Goal: Find specific page/section: Find specific page/section

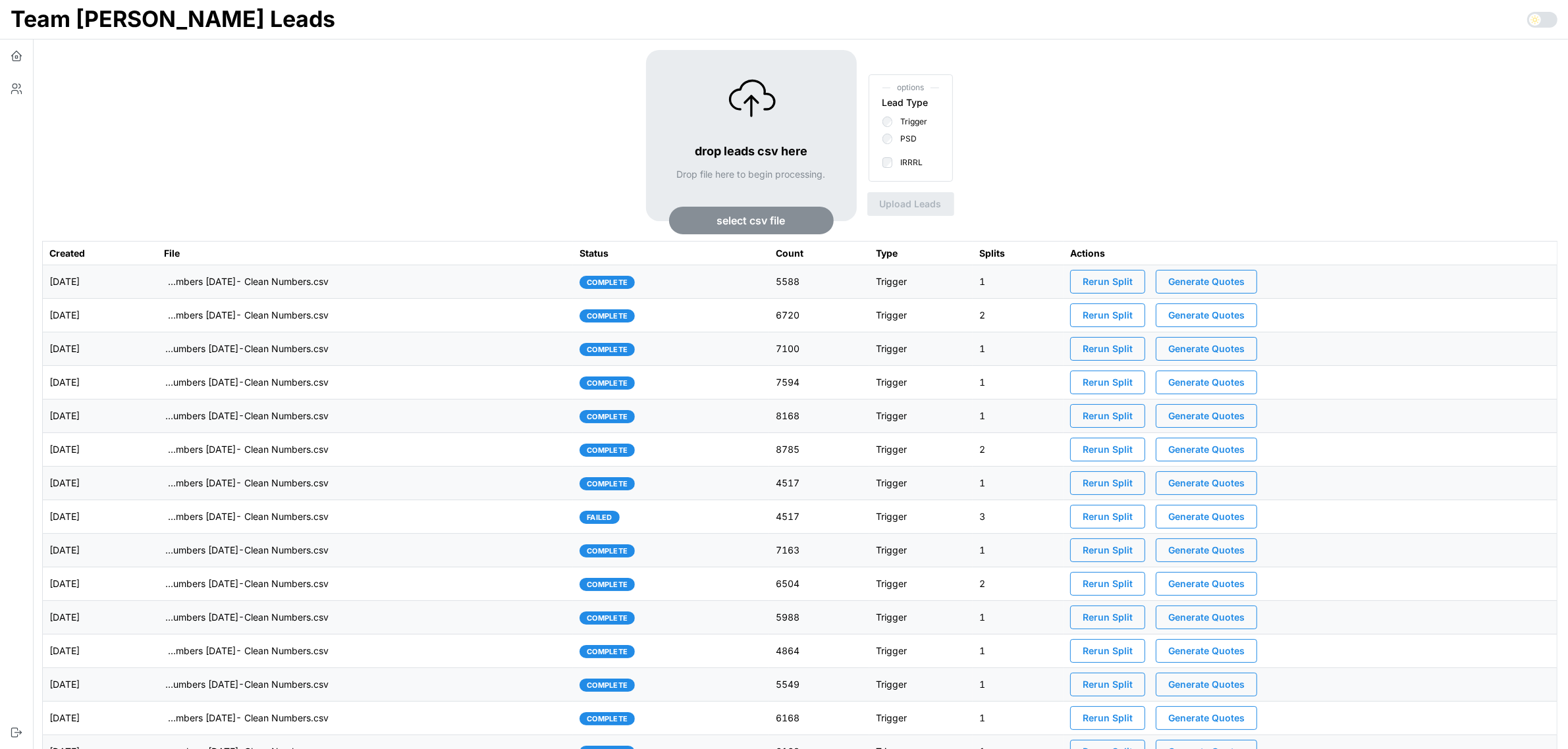
click at [157, 283] on td "2025-08-15" at bounding box center [100, 282] width 114 height 33
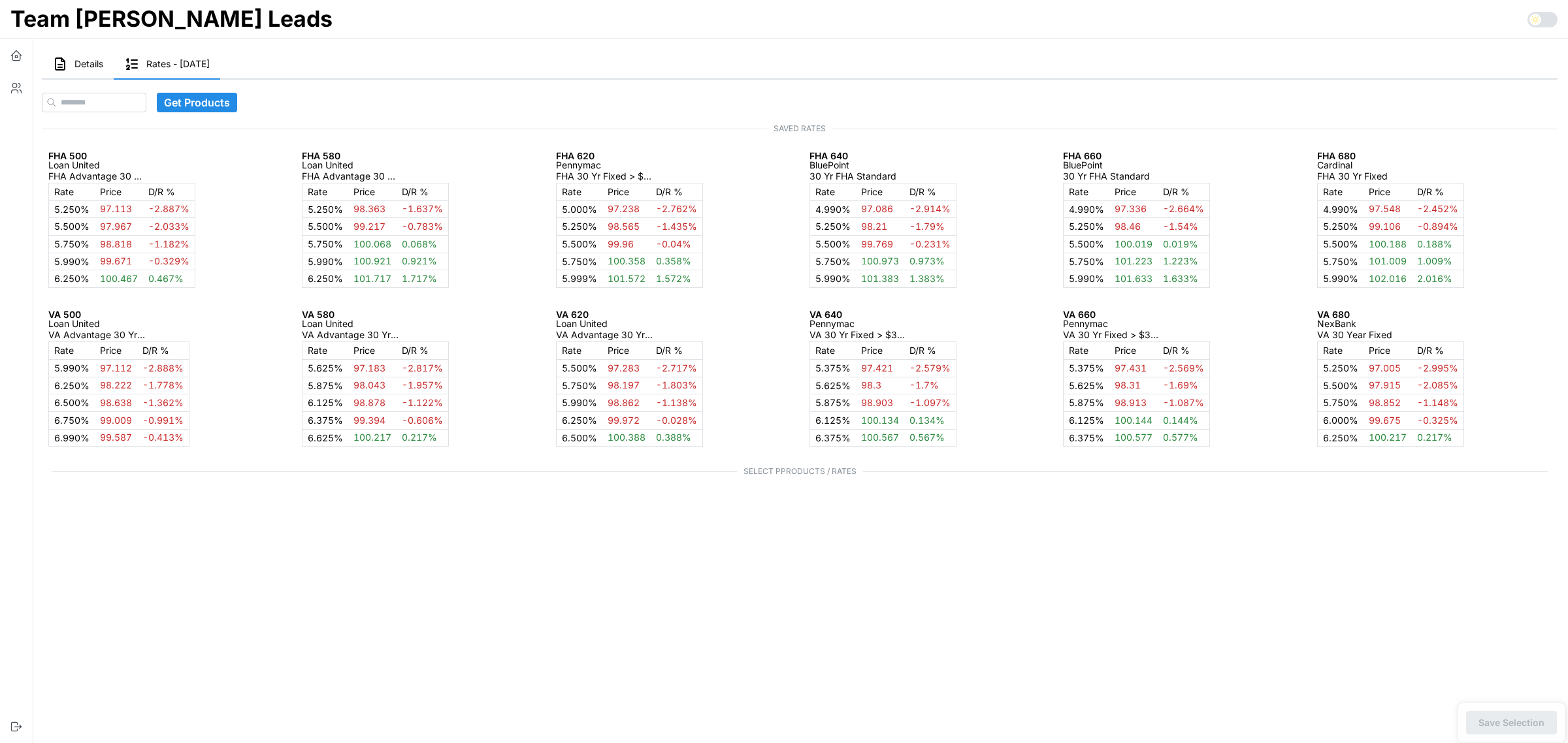
click at [85, 64] on span "Details" at bounding box center [89, 64] width 29 height 9
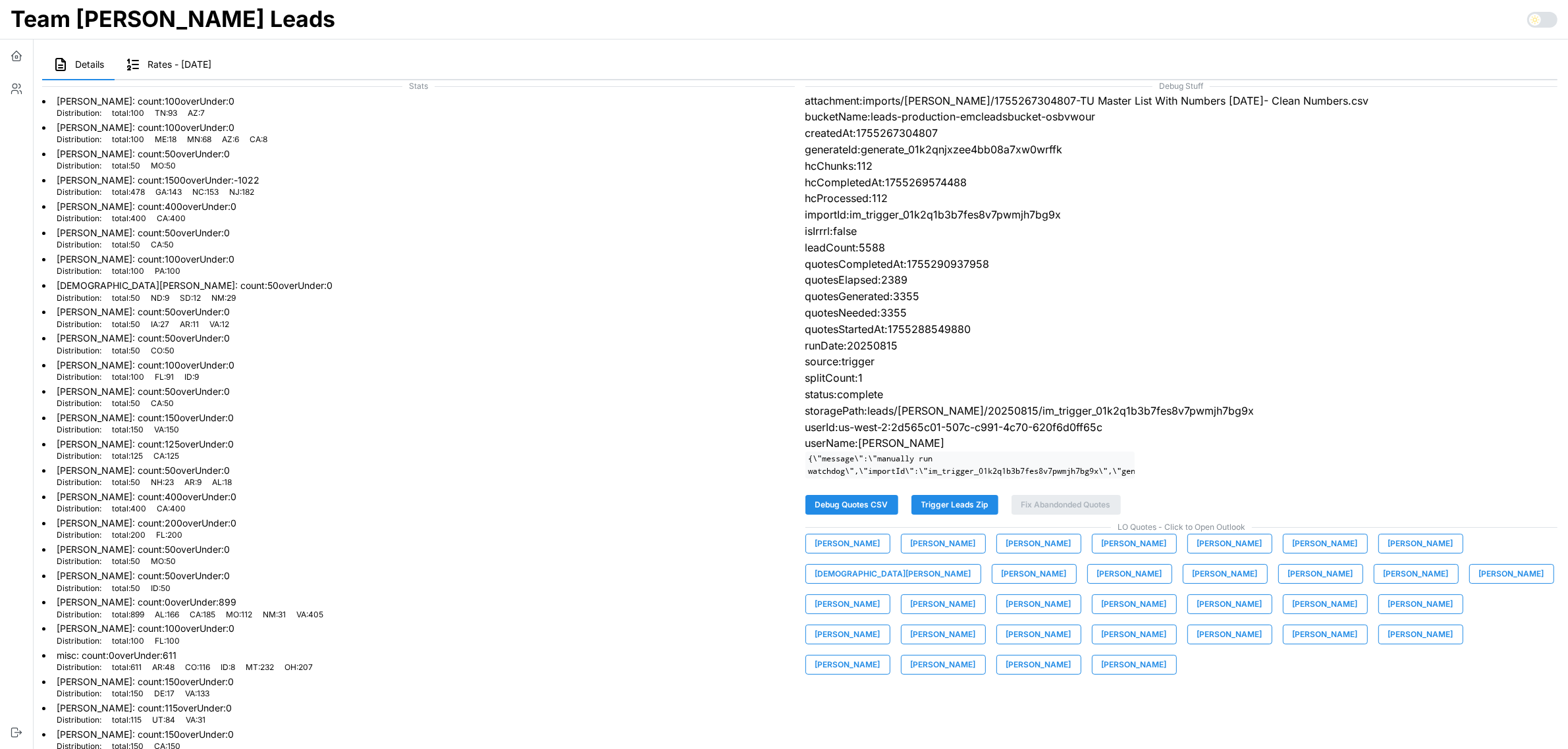
click at [870, 553] on span "Andre Makapagal" at bounding box center [848, 543] width 65 height 18
click at [880, 625] on span "Nick Johnson" at bounding box center [848, 634] width 65 height 18
click at [848, 551] on span "Andre Makapagal" at bounding box center [848, 543] width 65 height 18
click at [944, 553] on span "Ashley Marx" at bounding box center [943, 543] width 65 height 18
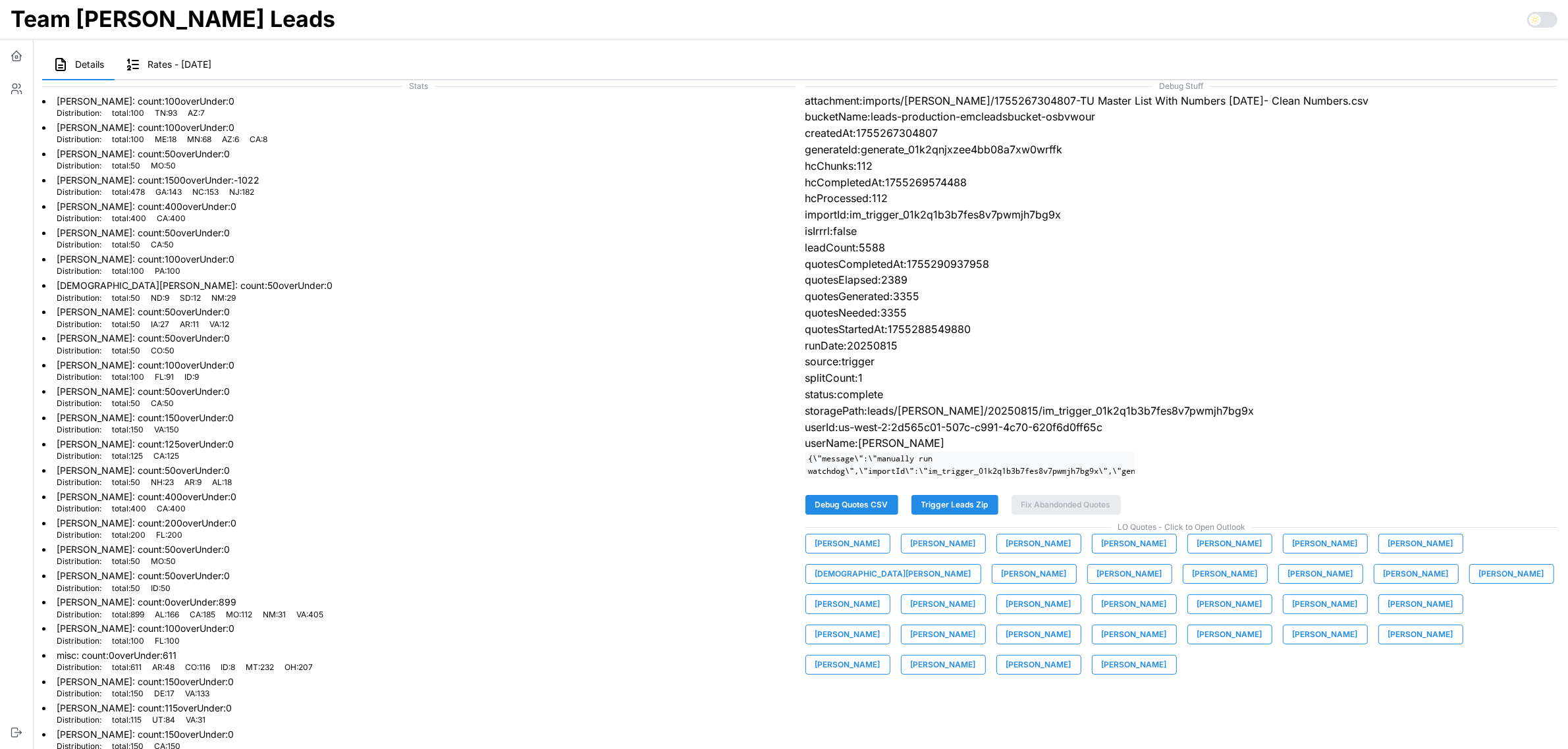
click at [1021, 553] on span "Ashton Graf" at bounding box center [1039, 543] width 65 height 18
click at [1110, 553] on span "Bianca Guzman" at bounding box center [1134, 543] width 65 height 18
click at [1216, 553] on span "Brandon Hamrick" at bounding box center [1230, 543] width 65 height 18
click at [1304, 548] on span "Carolina Sepulveda" at bounding box center [1325, 543] width 65 height 18
click at [1388, 553] on span "Chris Cessac" at bounding box center [1421, 543] width 65 height 18
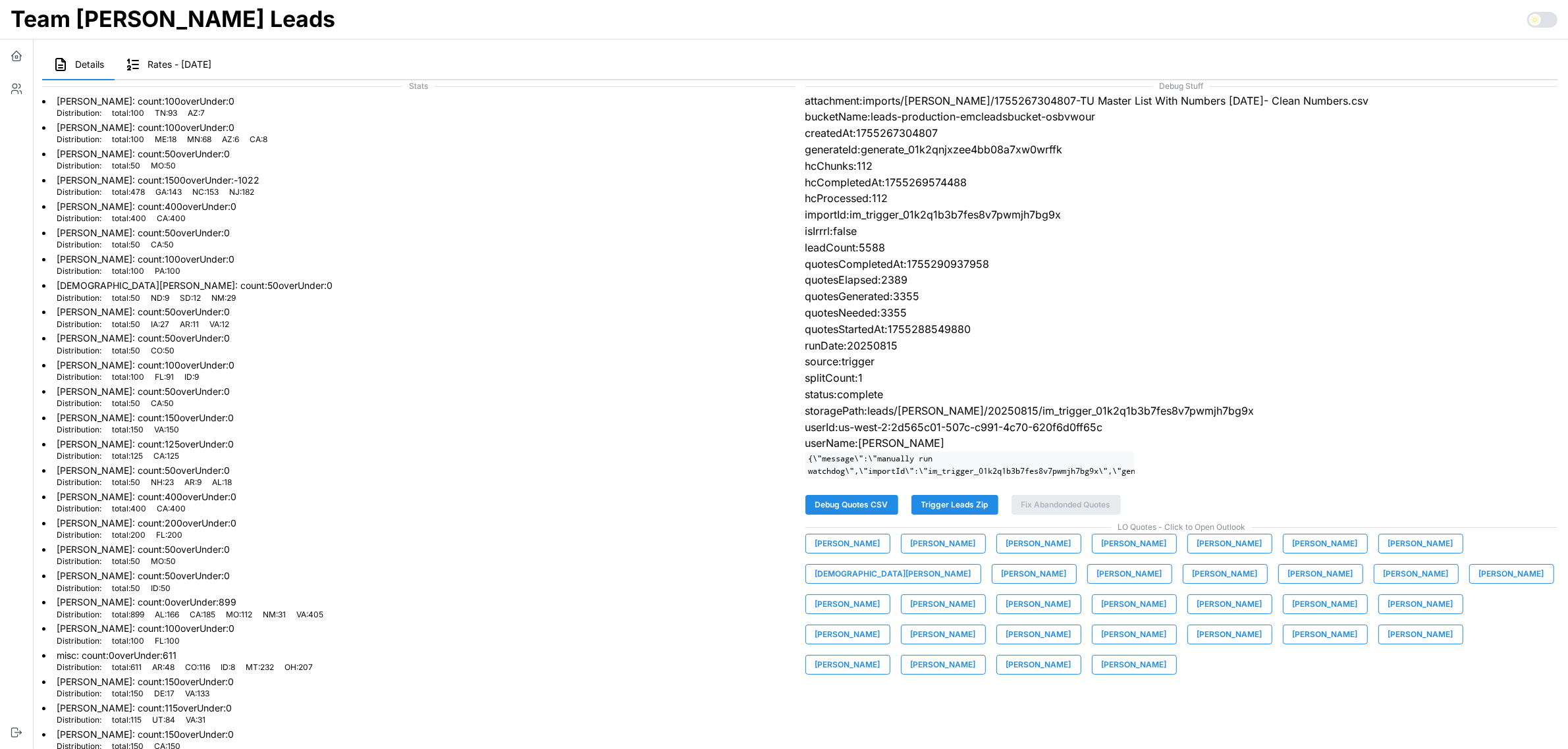
click at [971, 565] on span "Christian Roberts" at bounding box center [893, 574] width 156 height 18
click at [1002, 583] on span "Damien Shafer" at bounding box center [1034, 574] width 65 height 18
click at [1097, 583] on span "David Guzman" at bounding box center [1130, 574] width 65 height 18
click at [1193, 583] on span "Dillon Snow" at bounding box center [1226, 574] width 65 height 18
click at [1289, 583] on span "Don Kinman" at bounding box center [1321, 574] width 65 height 18
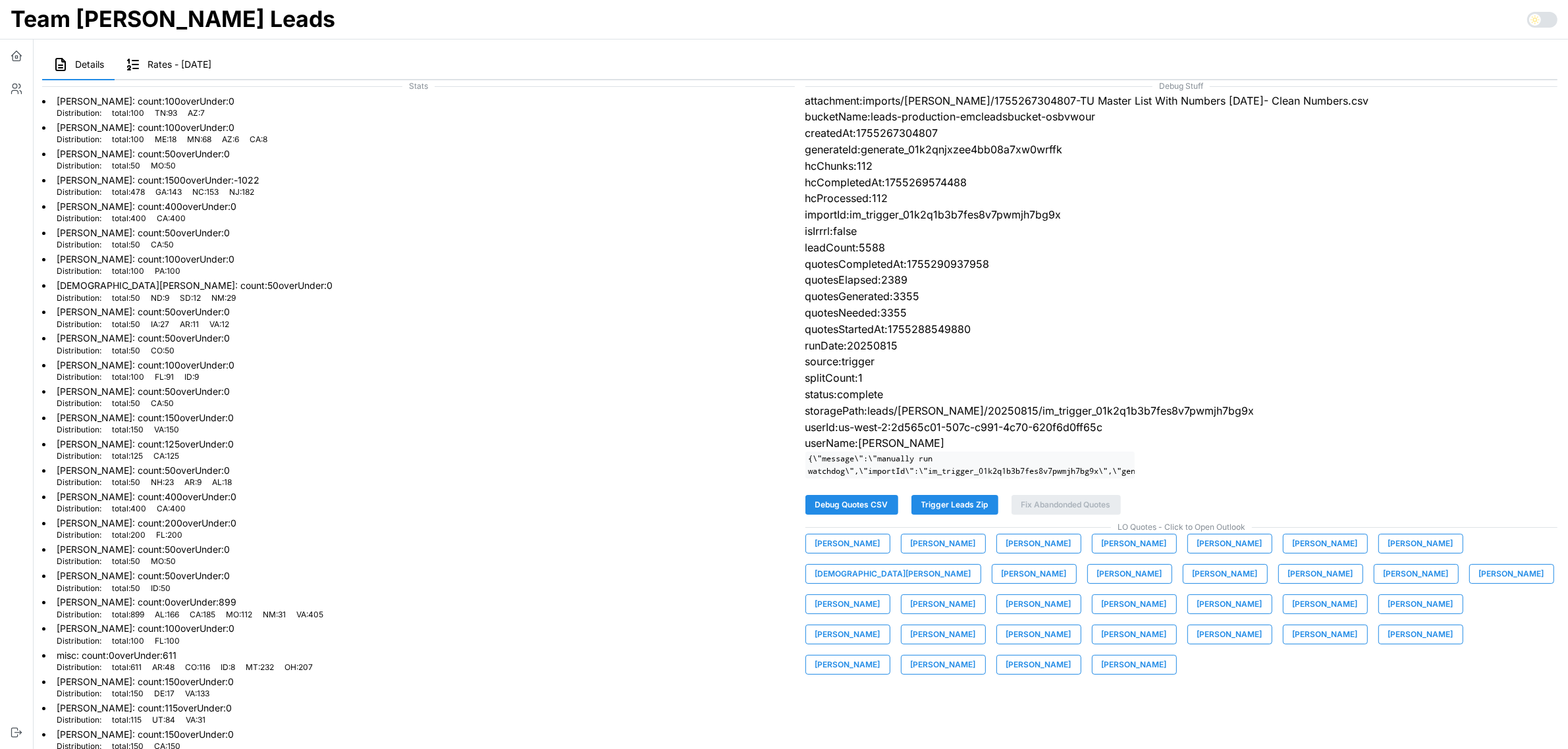
click at [1384, 583] on span "Elisabeth Cone" at bounding box center [1417, 574] width 65 height 18
click at [1479, 583] on span "Jeremy Hicks" at bounding box center [1512, 574] width 65 height 18
click at [880, 595] on span "Jesse Francisco" at bounding box center [848, 604] width 65 height 18
click at [976, 595] on span "Joe Prizner" at bounding box center [943, 604] width 65 height 18
click at [1071, 595] on span "Kaan Solagan" at bounding box center [1039, 604] width 65 height 18
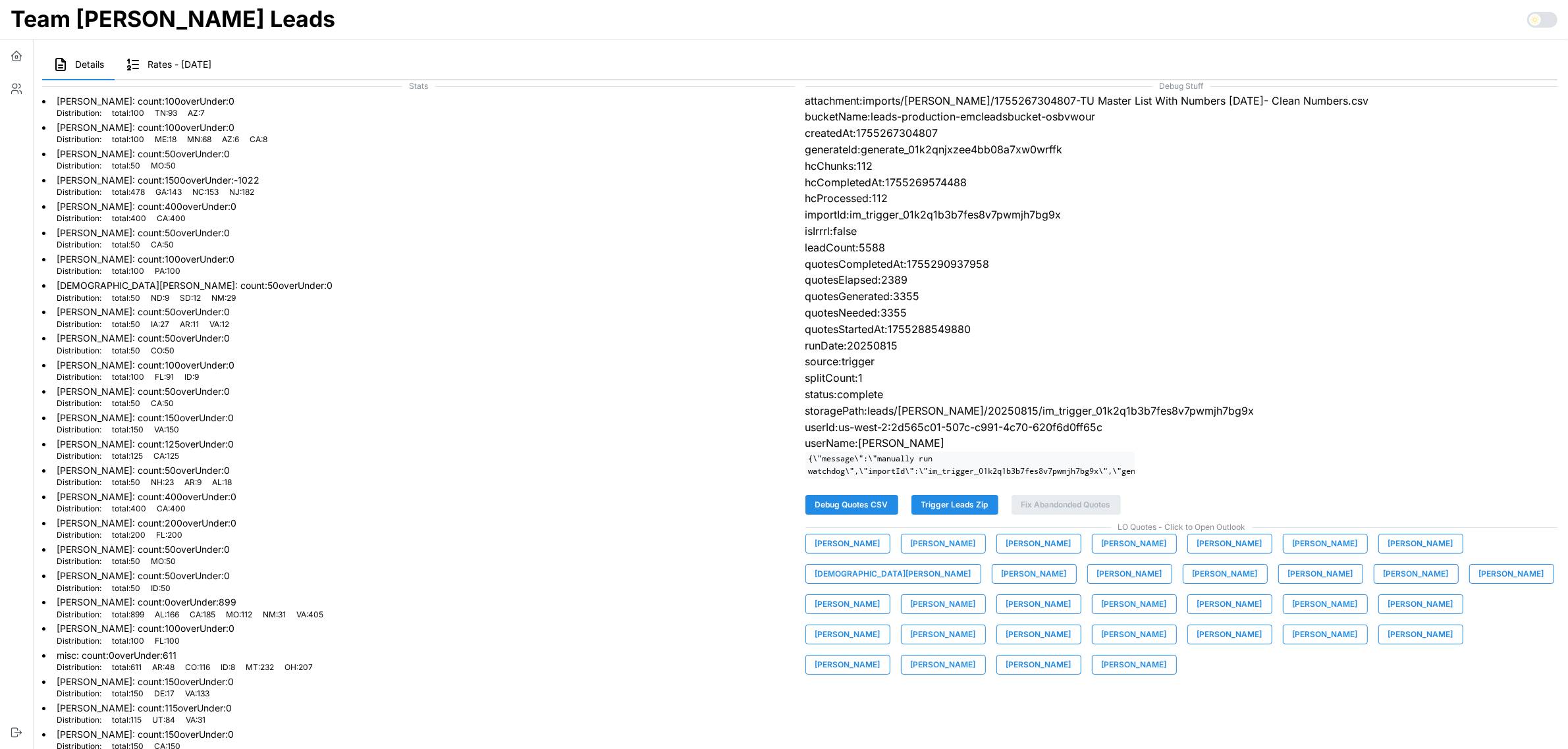
click at [1092, 606] on button "Kirk Campbell" at bounding box center [1134, 604] width 85 height 20
click at [1197, 614] on span "Maggie Brown" at bounding box center [1230, 604] width 65 height 18
click at [1388, 614] on span "Mike Johnson" at bounding box center [1421, 604] width 65 height 18
click at [880, 625] on span "Nick Johnson" at bounding box center [848, 634] width 65 height 18
click at [976, 625] on span "Nick Thomas" at bounding box center [943, 634] width 65 height 18
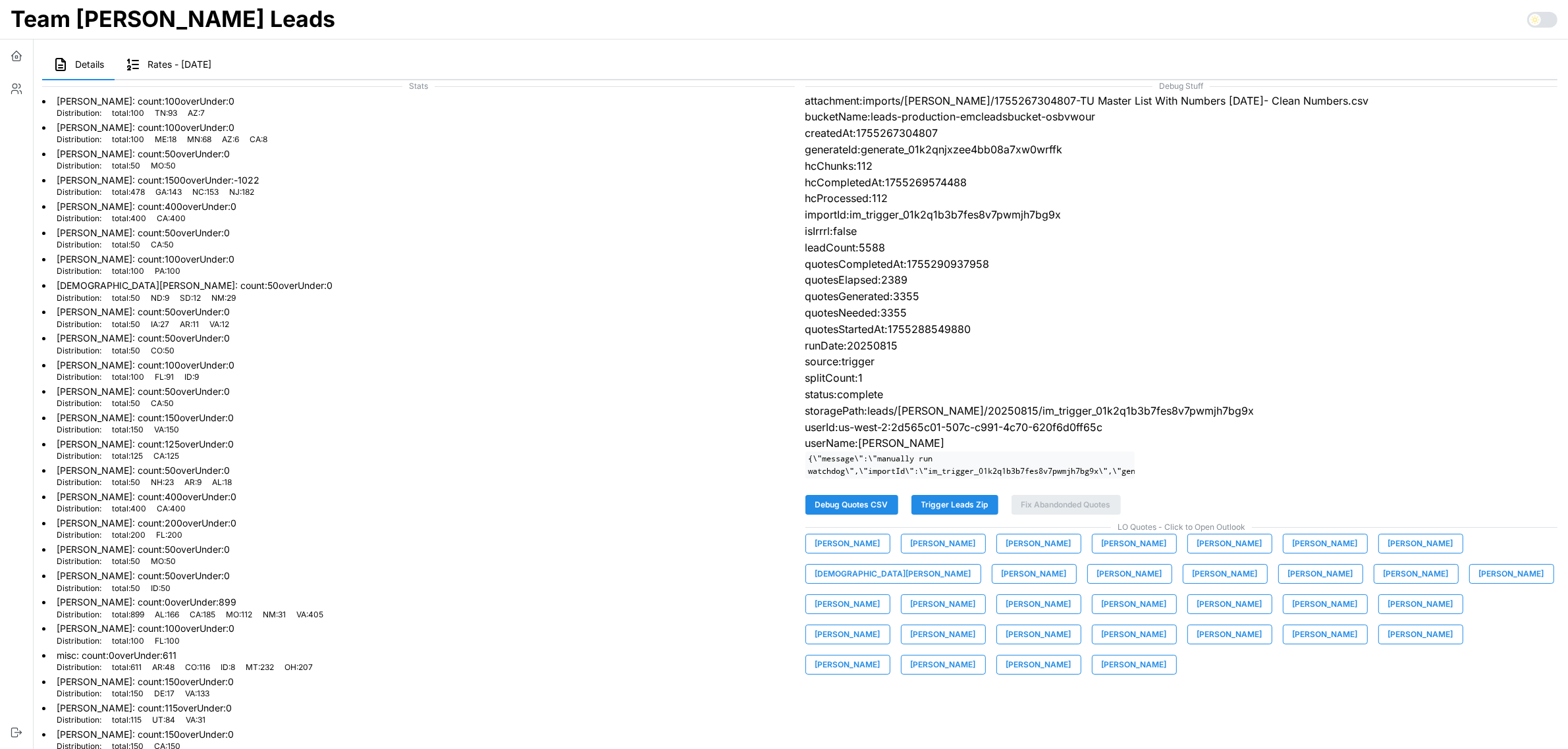
click at [1071, 625] on span "Patrick Richardson" at bounding box center [1039, 634] width 65 height 18
click at [1167, 625] on span "Patrick Von Kaenel" at bounding box center [1134, 634] width 65 height 18
click at [1197, 644] on span "Scott Houin" at bounding box center [1230, 634] width 65 height 18
click at [1293, 644] on span "Serge Freeman" at bounding box center [1325, 634] width 65 height 18
click at [1388, 644] on span "Susie Lim" at bounding box center [1421, 634] width 65 height 18
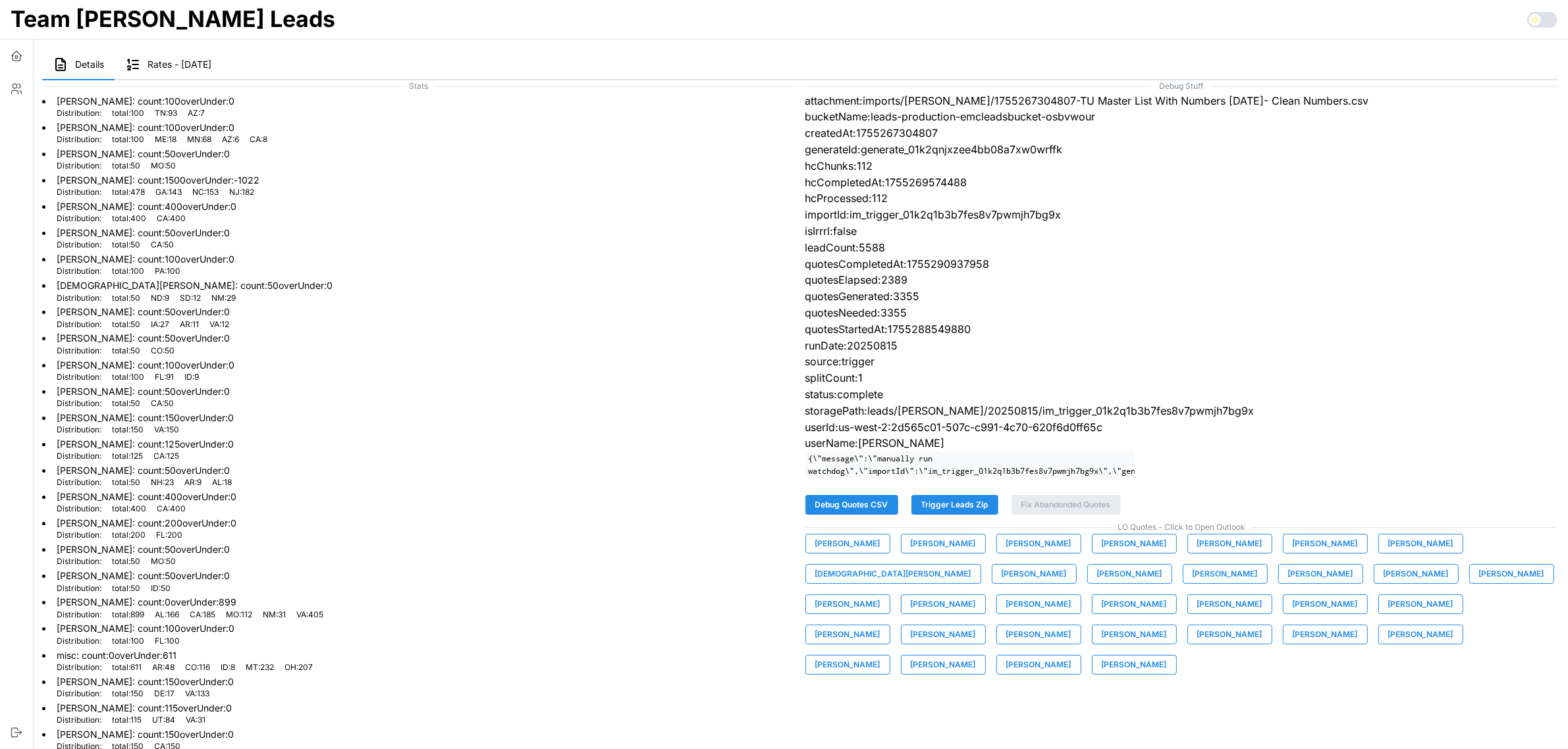
click at [880, 656] on span "Terry Roberts" at bounding box center [848, 664] width 65 height 18
click at [976, 656] on span "Tim Snow" at bounding box center [943, 664] width 65 height 18
click at [1071, 656] on span "Tyler Warrick" at bounding box center [1039, 664] width 65 height 18
click at [1167, 656] on span "Zach Taylor" at bounding box center [1134, 664] width 65 height 18
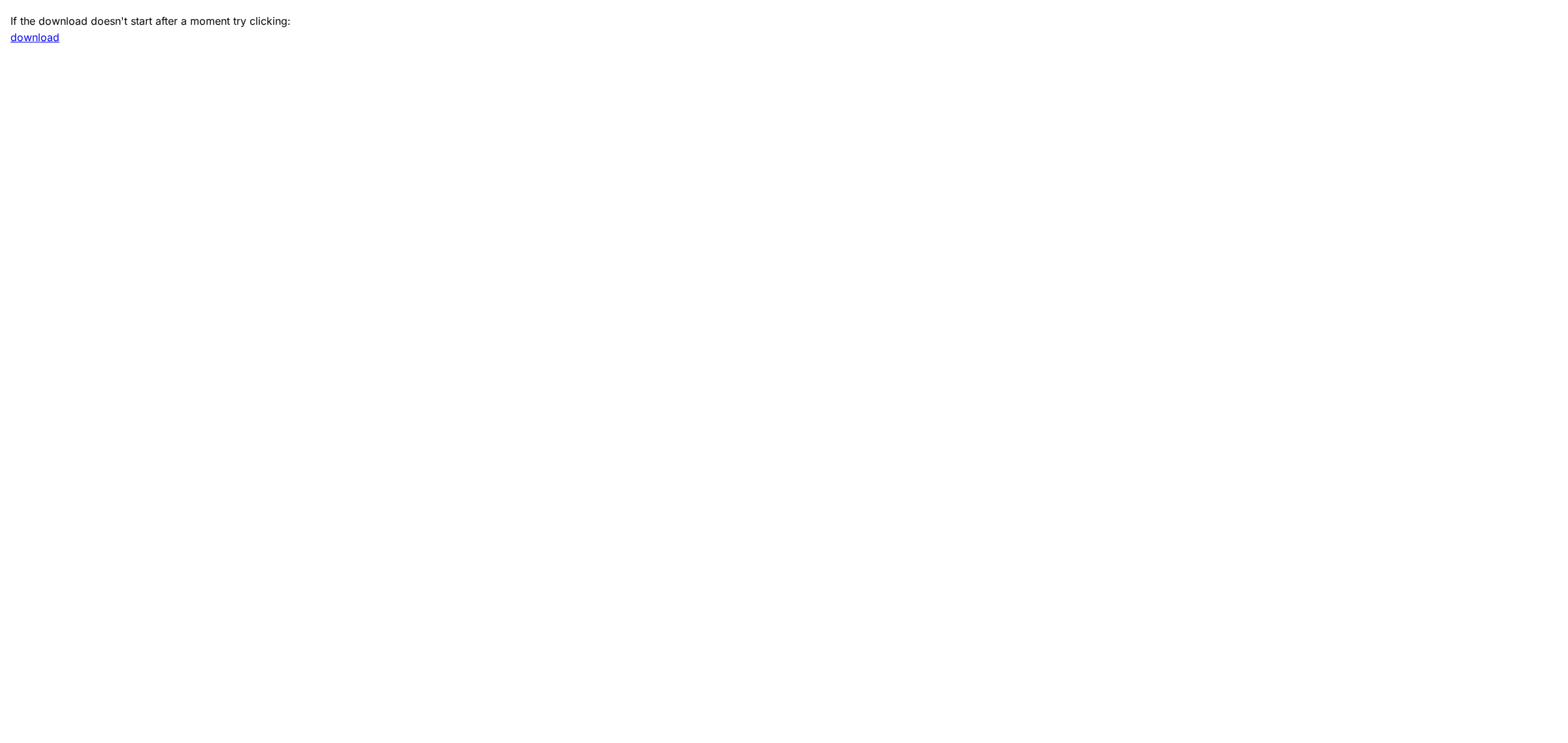
drag, startPoint x: 301, startPoint y: 112, endPoint x: 381, endPoint y: 57, distance: 97.1
click at [301, 112] on main "If the download doesn't start after a moment try clicking: download" at bounding box center [784, 371] width 1568 height 743
